Goal: Information Seeking & Learning: Learn about a topic

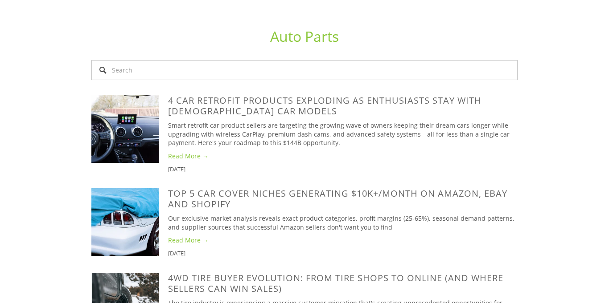
scroll to position [557, 0]
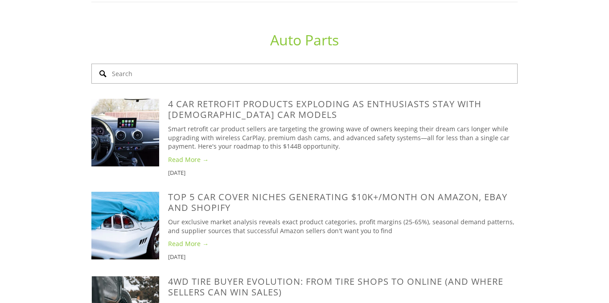
click at [403, 70] on input "Search" at bounding box center [304, 74] width 426 height 20
type input "ebay producr"
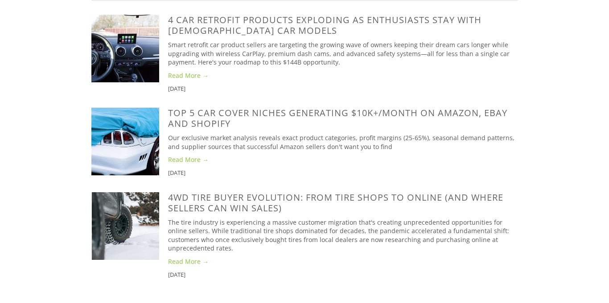
scroll to position [0, 0]
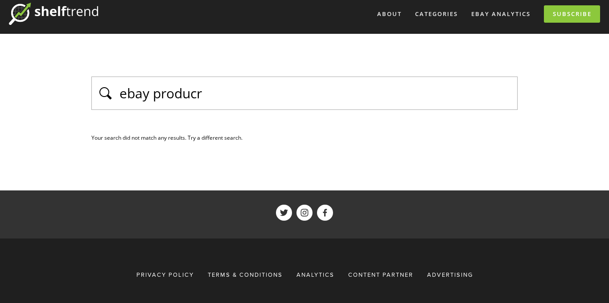
click at [298, 95] on input "ebay producr" at bounding box center [316, 93] width 394 height 19
type input "ebay product"
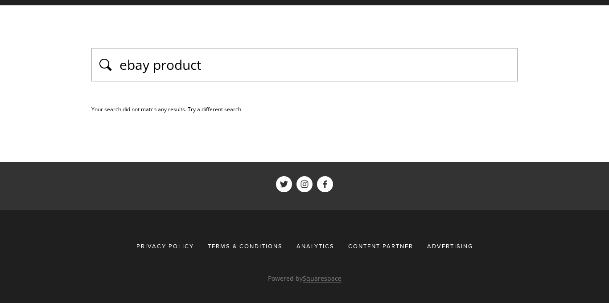
scroll to position [66, 0]
